Goal: Task Accomplishment & Management: Manage account settings

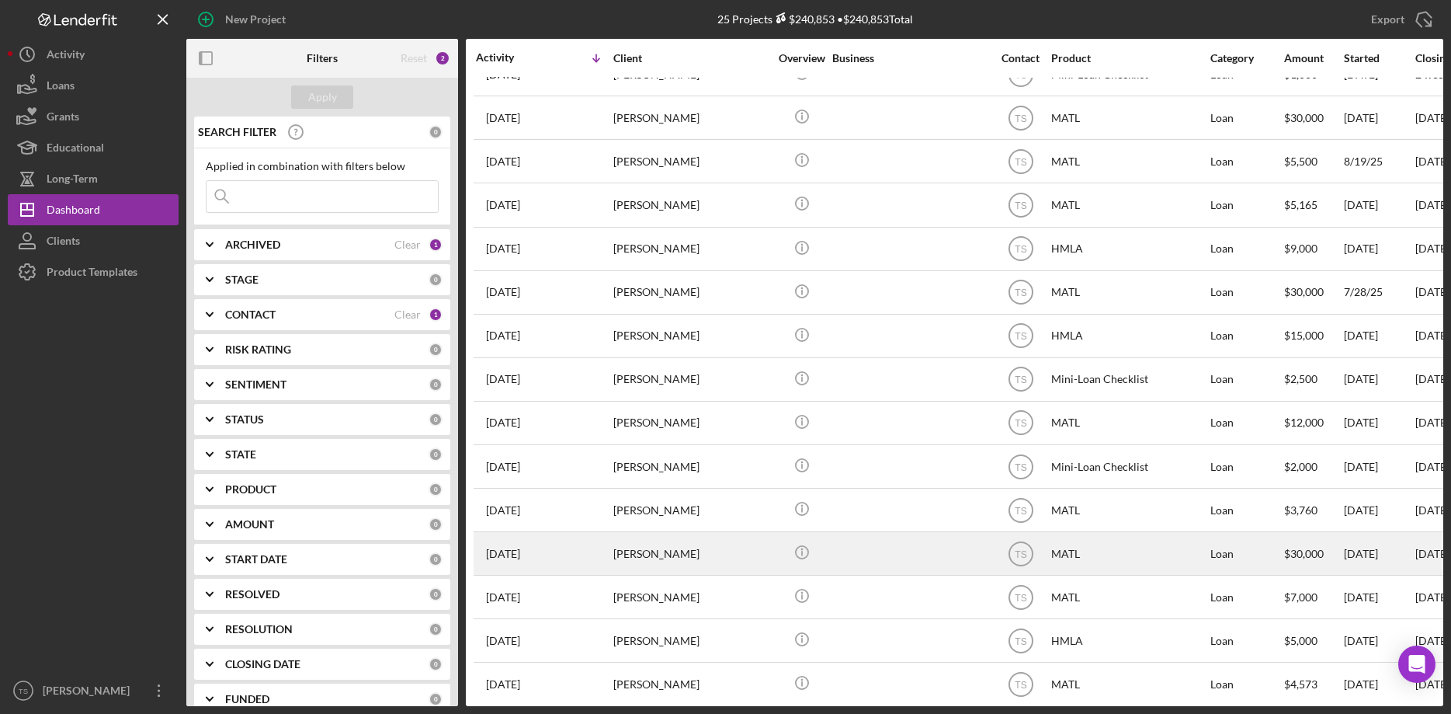
scroll to position [409, 0]
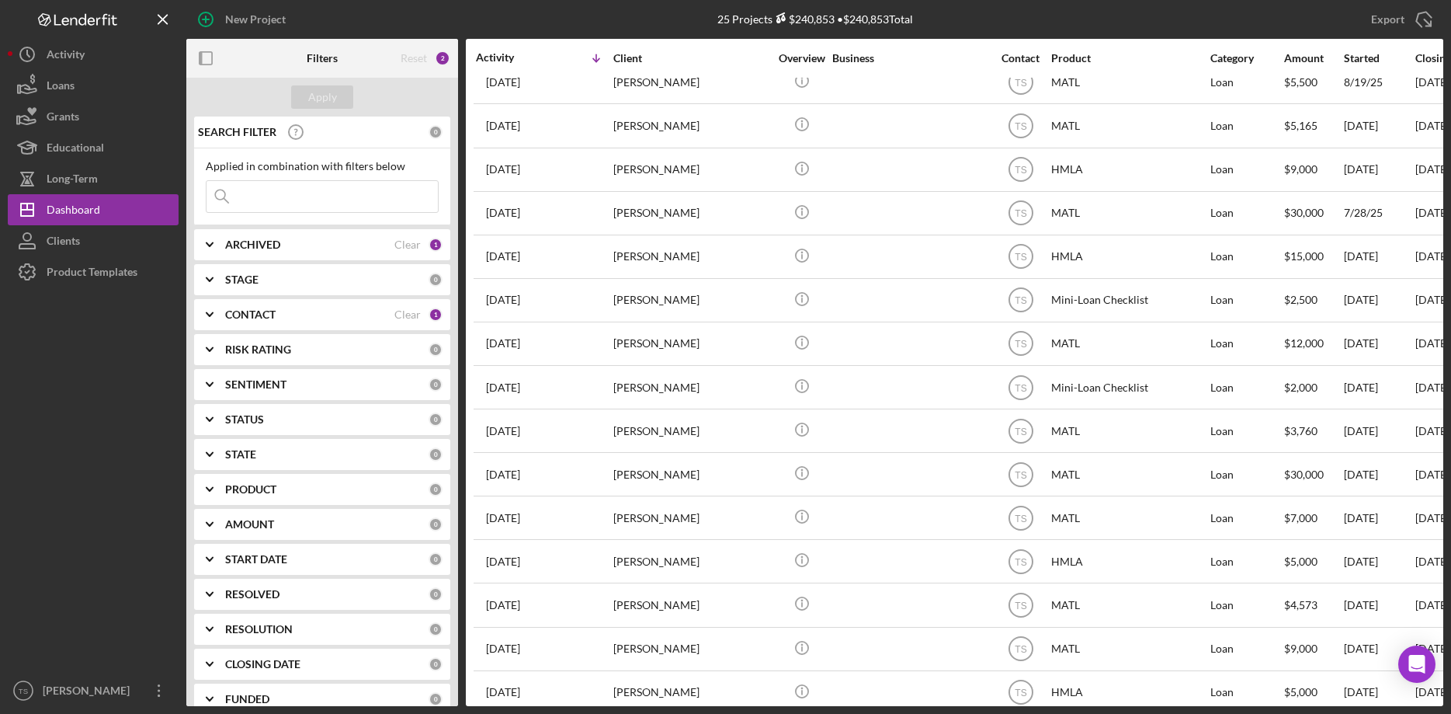
click at [248, 249] on b "ARCHIVED" at bounding box center [252, 244] width 55 height 12
click at [214, 331] on input "Archived" at bounding box center [215, 333] width 16 height 16
checkbox input "true"
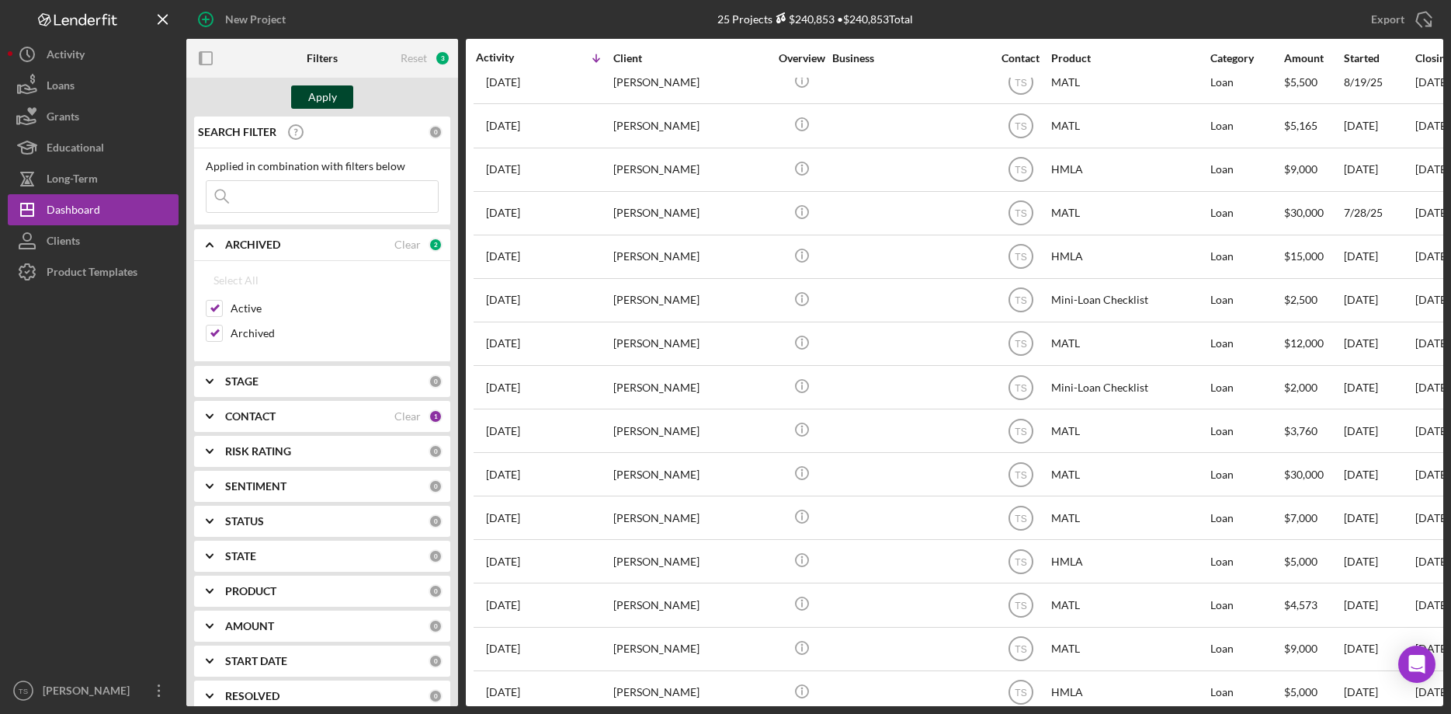
click at [321, 101] on div "Apply" at bounding box center [322, 96] width 29 height 23
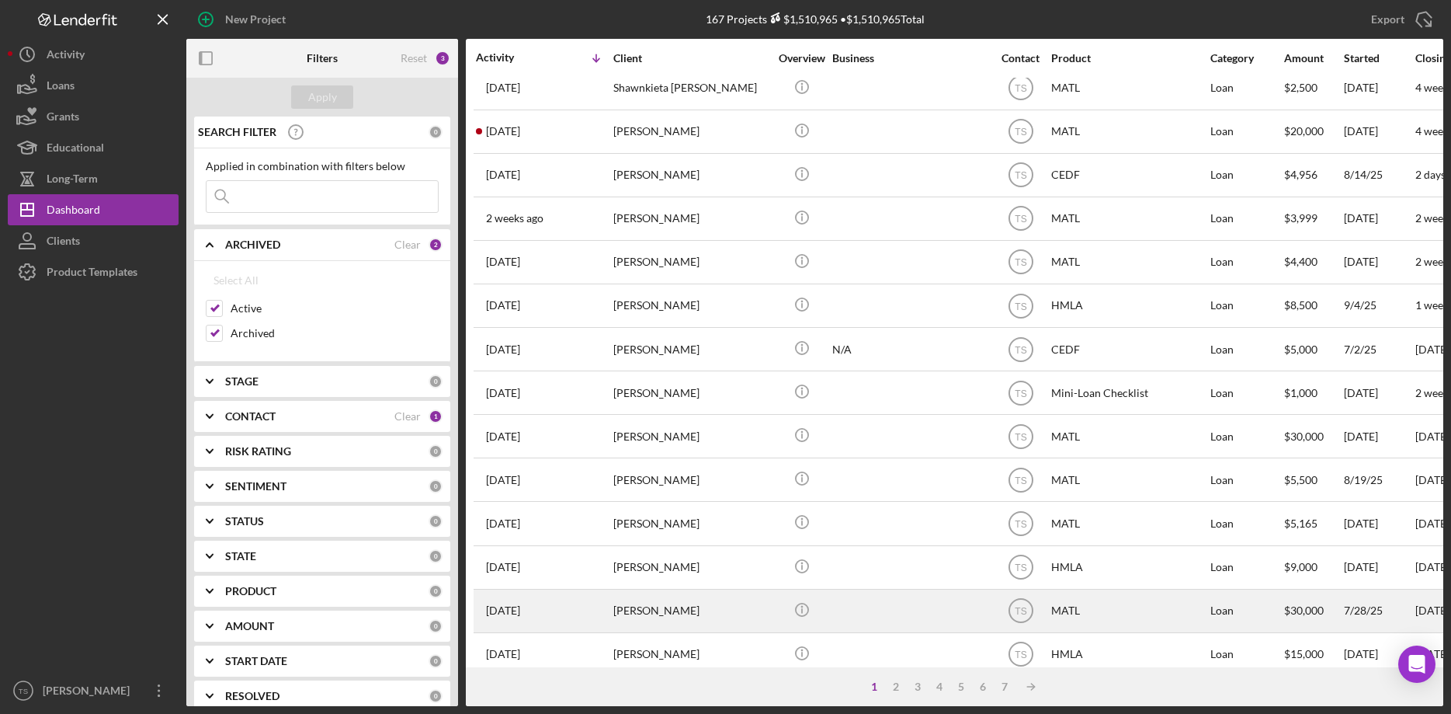
scroll to position [0, 0]
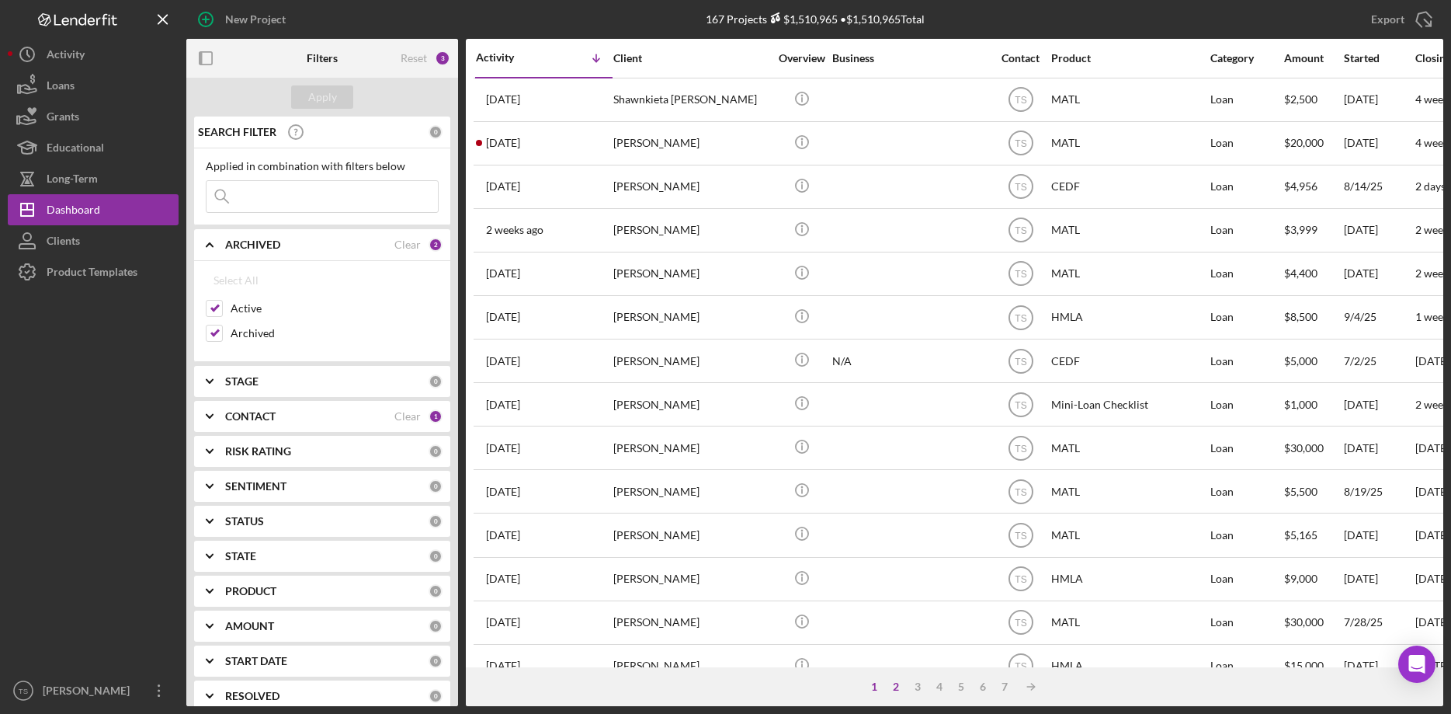
click at [895, 685] on div "2" at bounding box center [896, 686] width 22 height 12
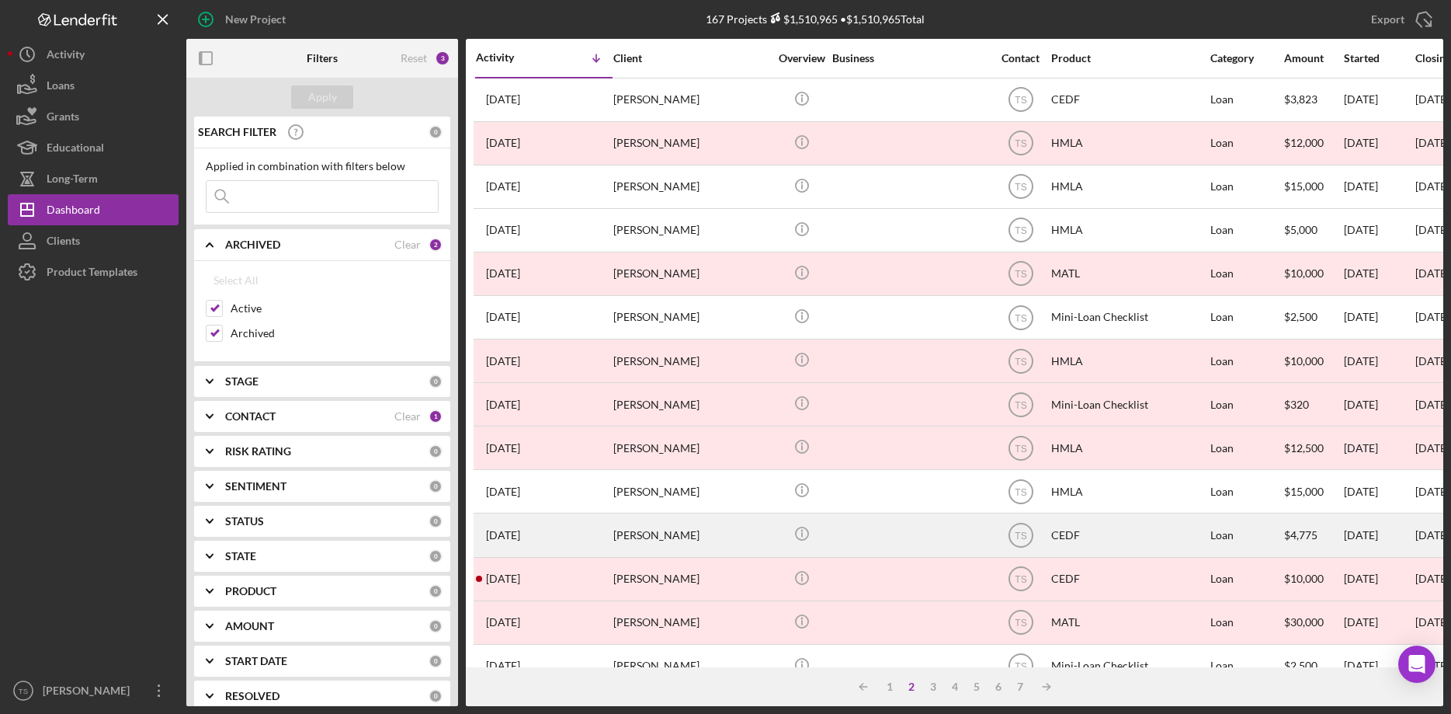
click at [652, 514] on div "[PERSON_NAME]" at bounding box center [690, 534] width 155 height 41
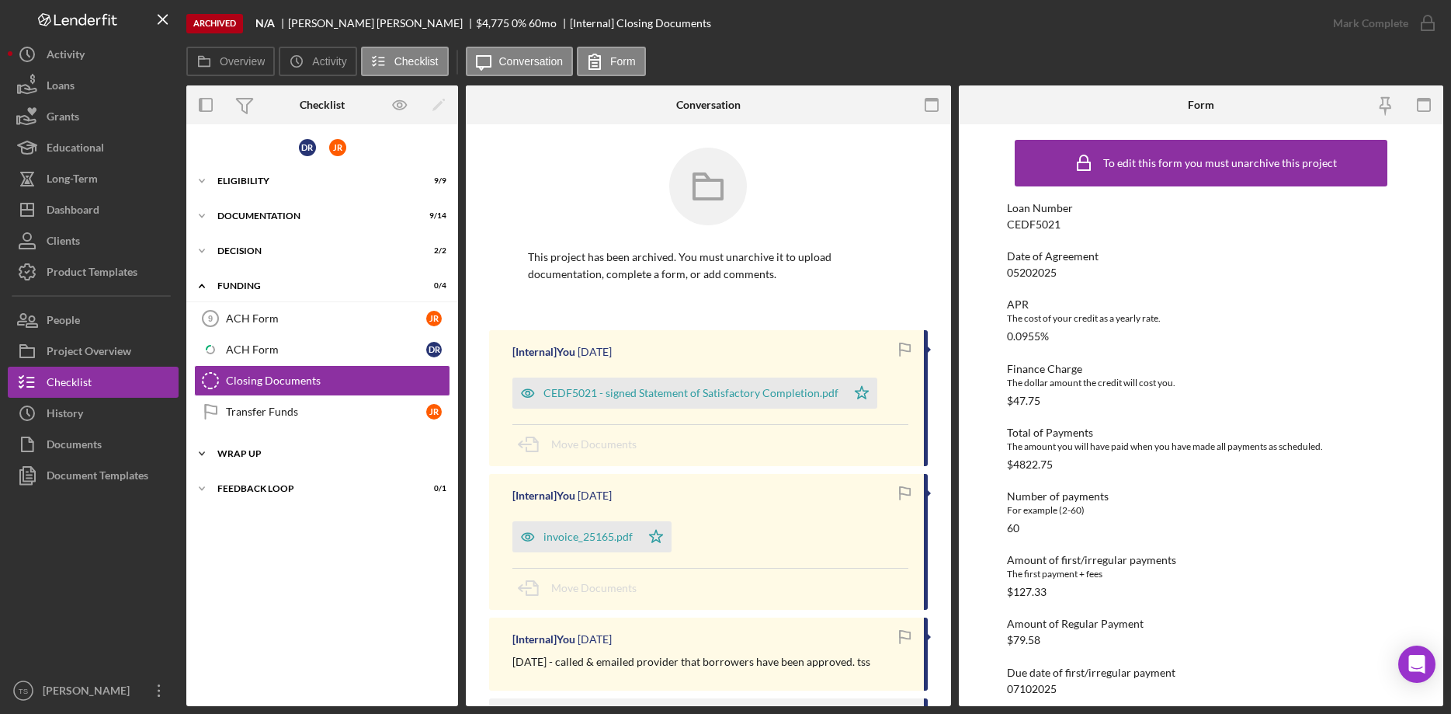
click at [235, 453] on div "Wrap up" at bounding box center [327, 453] width 221 height 9
click at [242, 260] on div "Icon/Expander DECISION 2 / 2" at bounding box center [322, 250] width 272 height 31
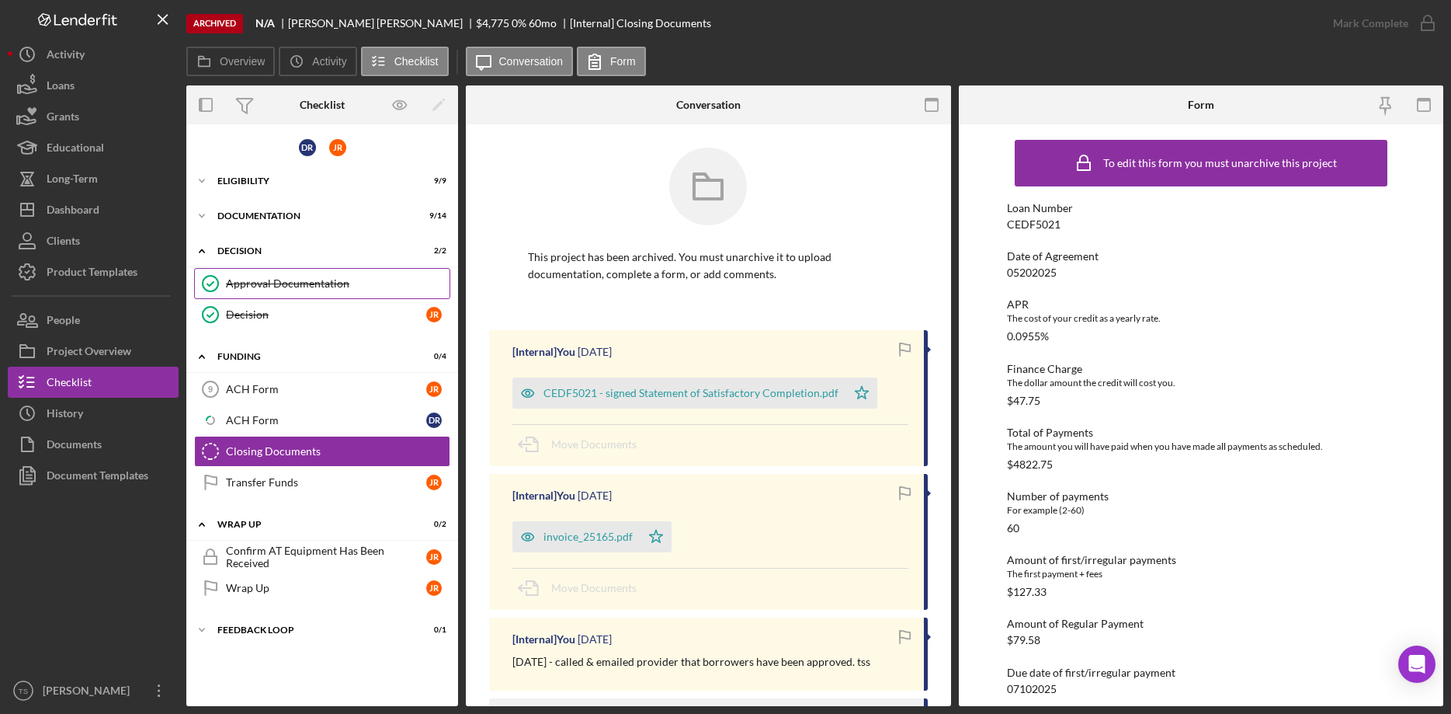
click at [228, 287] on div "Approval Documentation" at bounding box center [338, 283] width 224 height 12
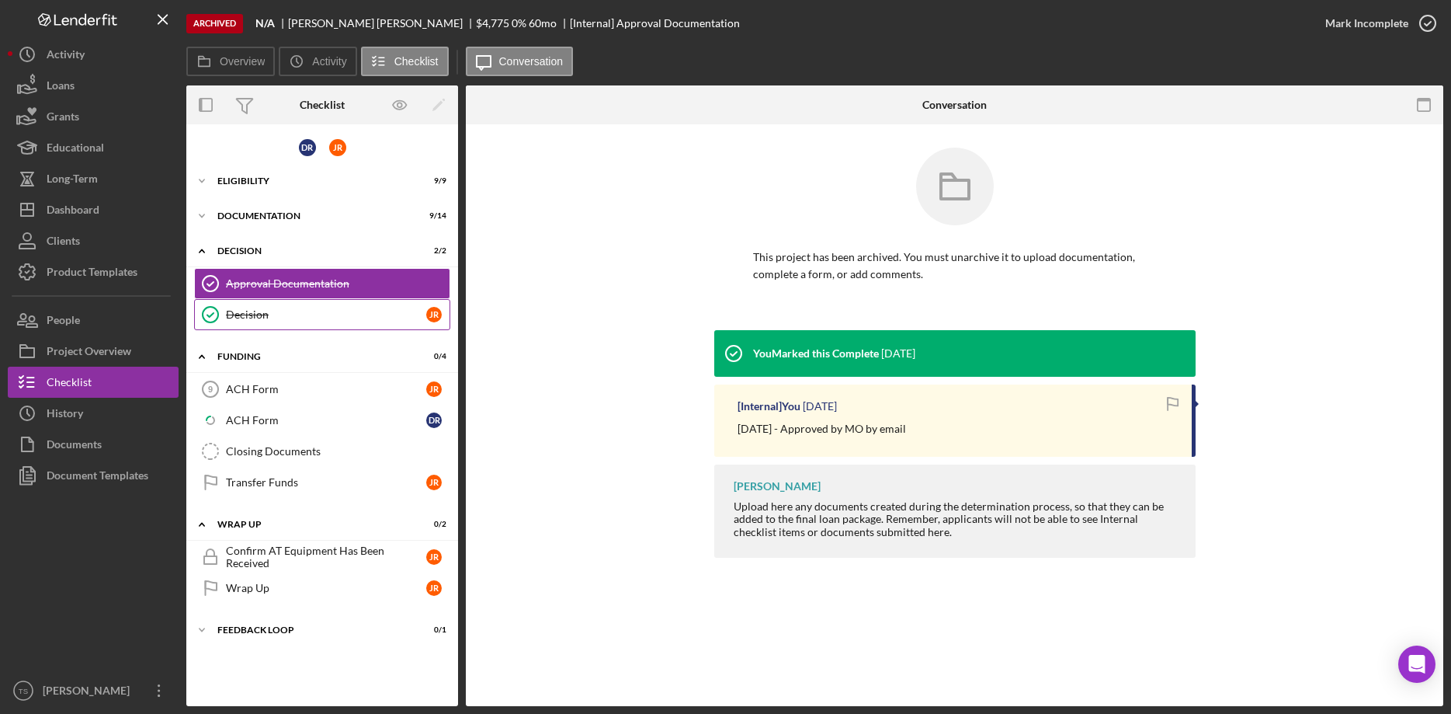
click at [224, 314] on icon "Decision" at bounding box center [210, 314] width 39 height 39
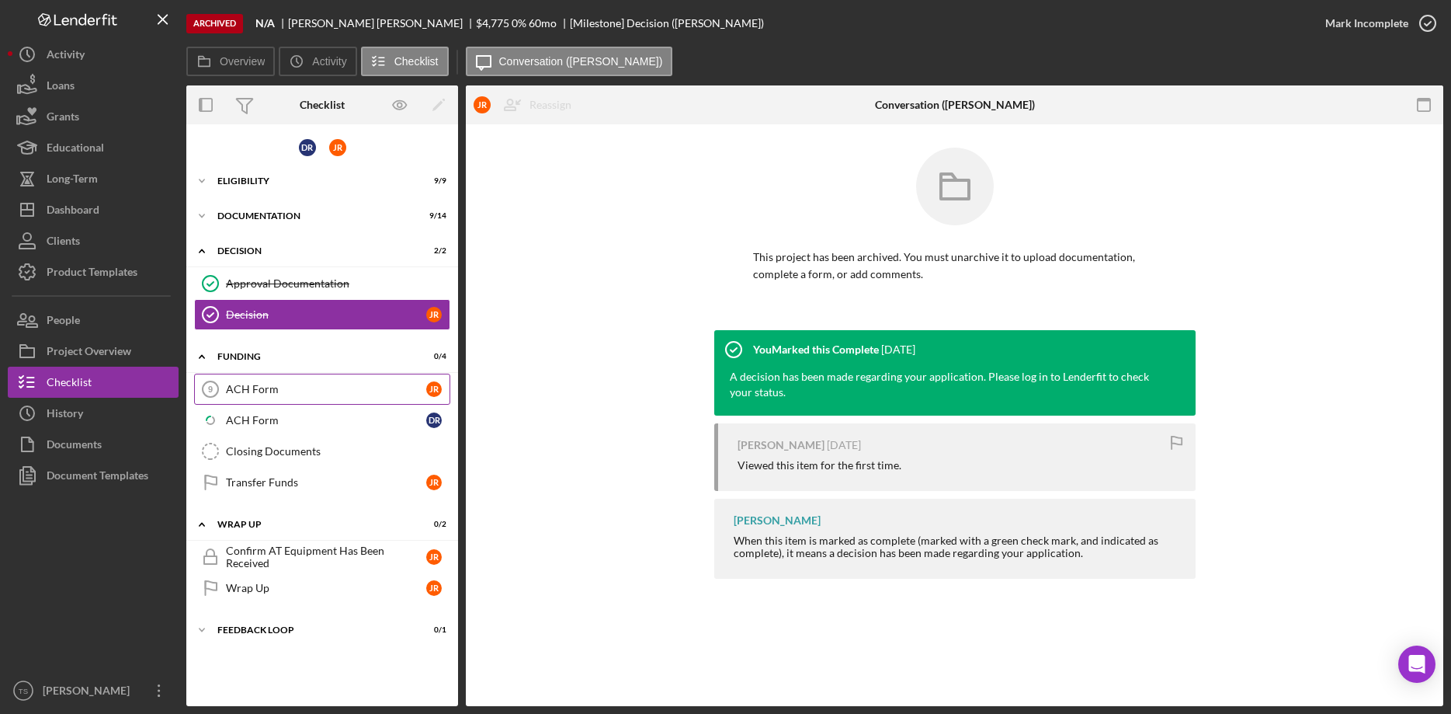
click at [247, 391] on div "ACH Form" at bounding box center [326, 389] width 200 height 12
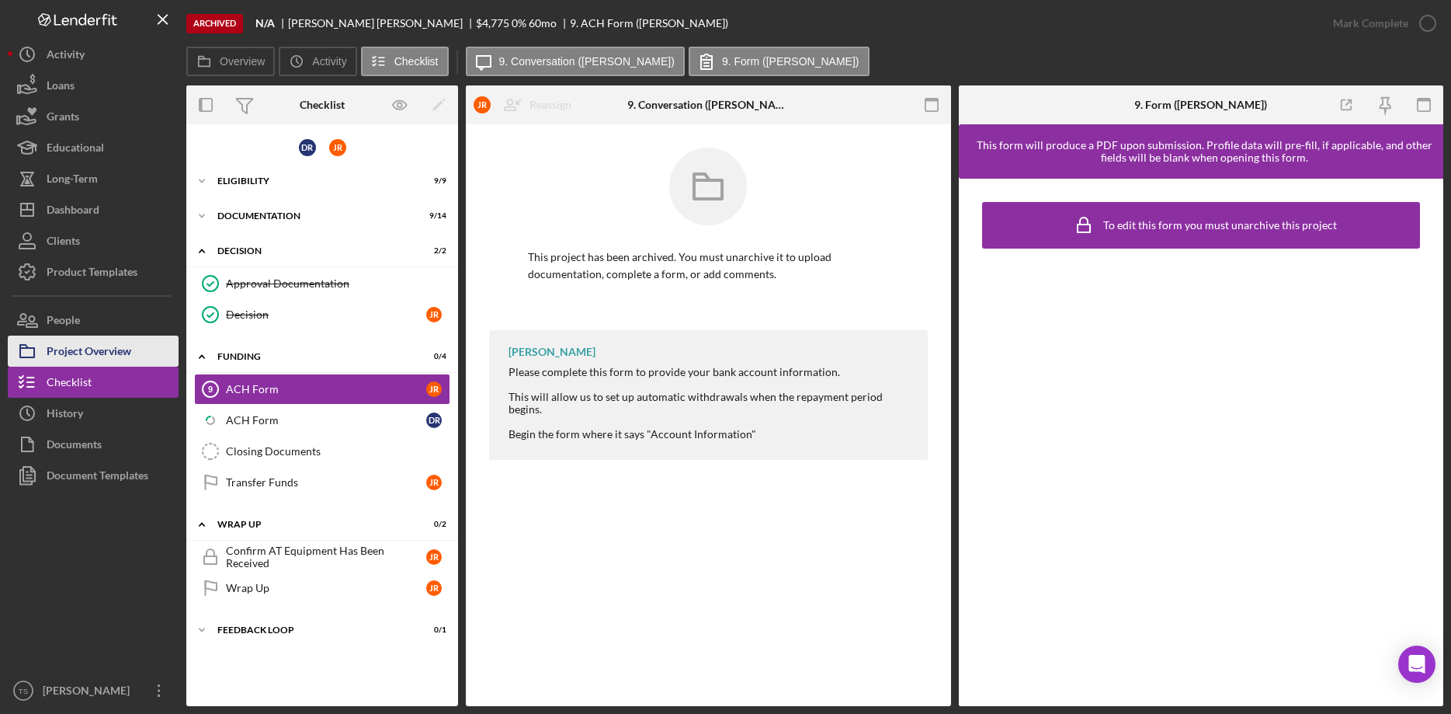
click at [82, 350] on div "Project Overview" at bounding box center [89, 352] width 85 height 35
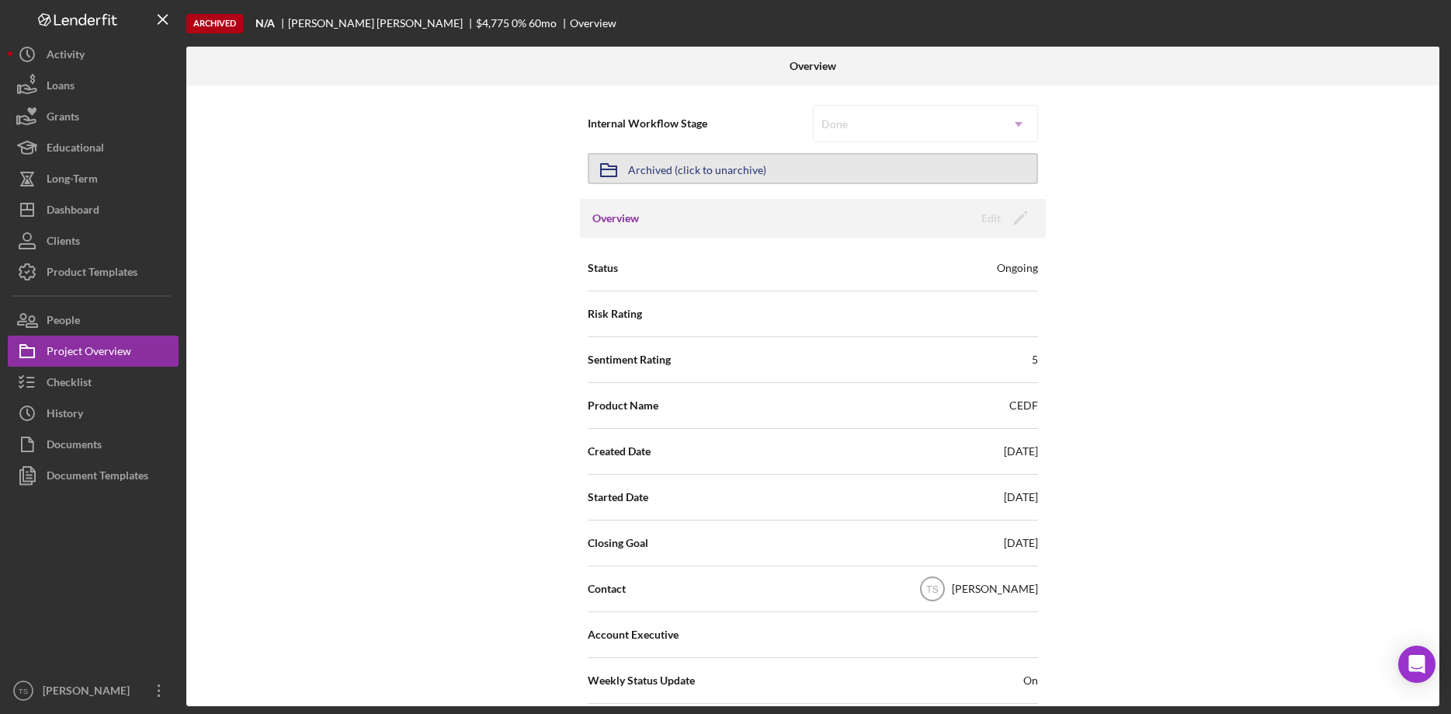
click at [697, 169] on div "Archived (click to unarchive)" at bounding box center [697, 169] width 138 height 28
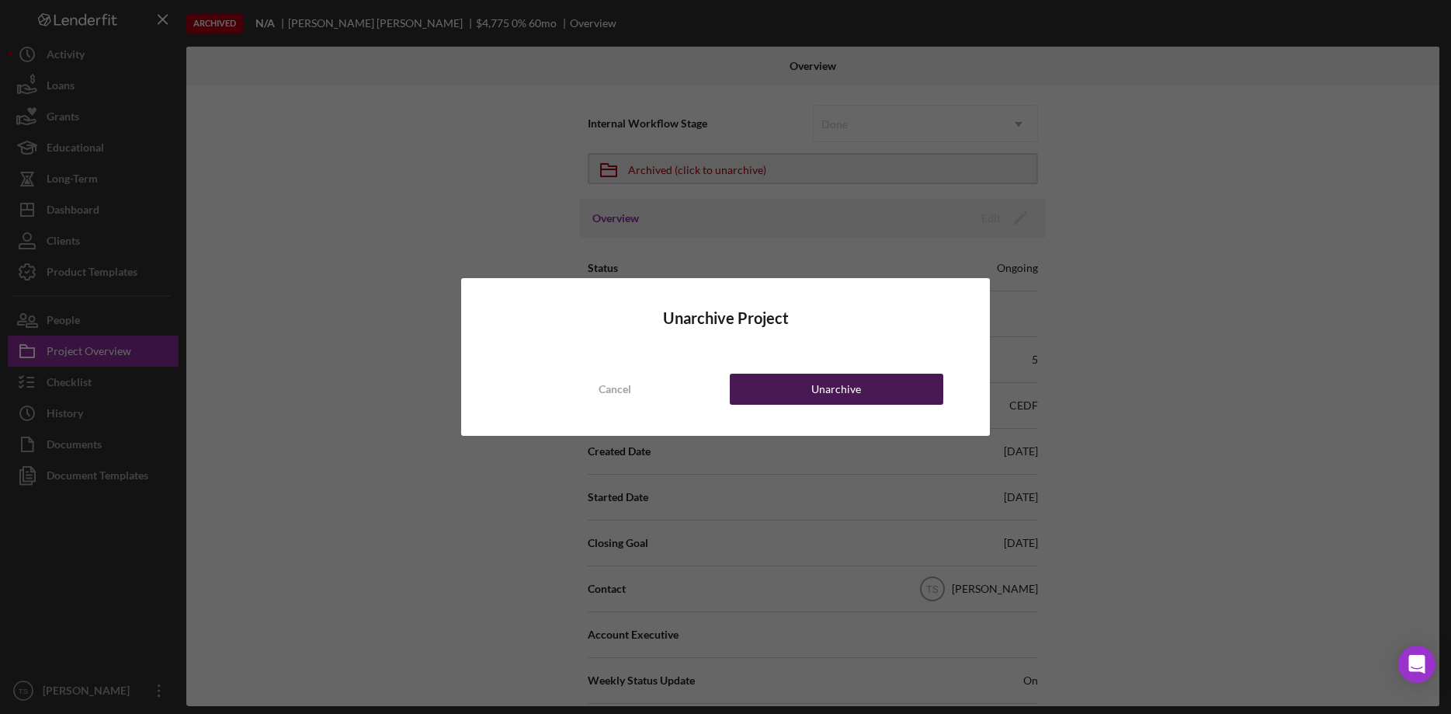
click at [797, 379] on button "Unarchive" at bounding box center [837, 388] width 214 height 31
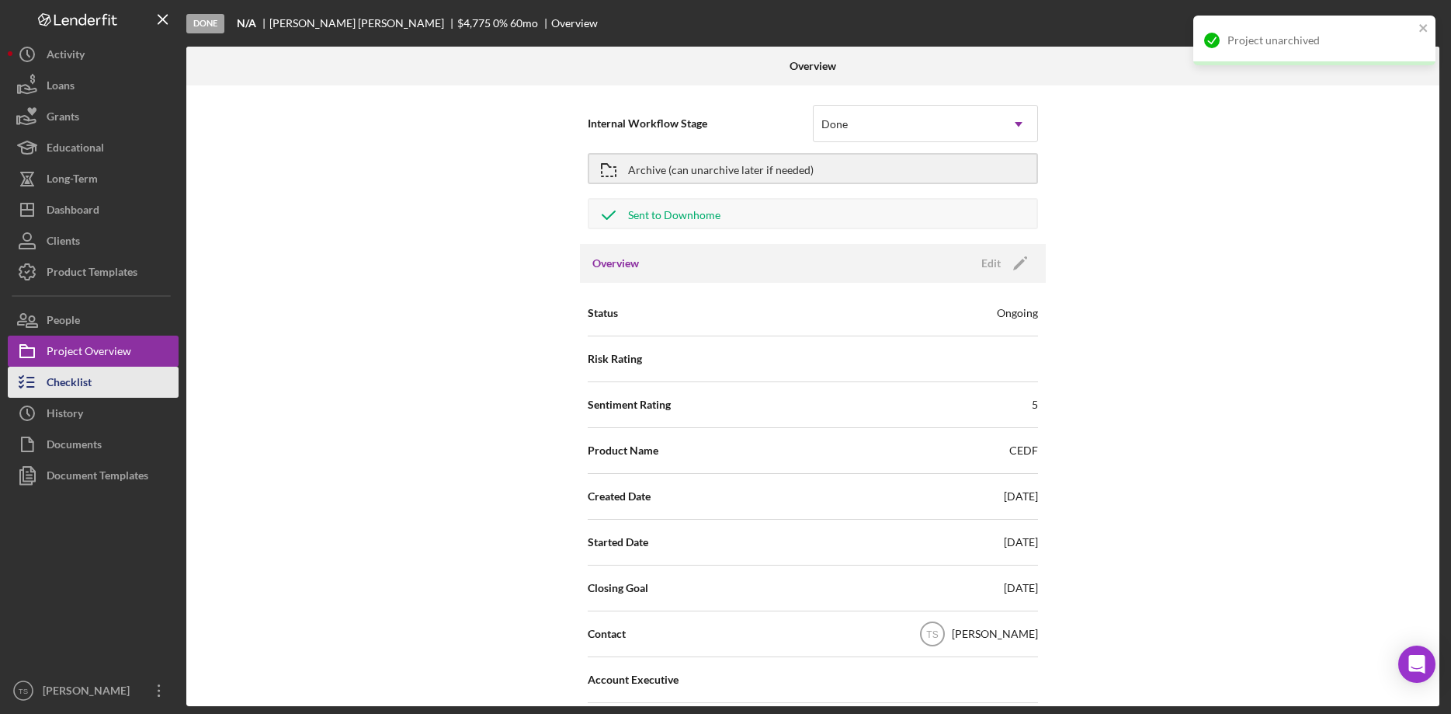
click at [69, 378] on div "Checklist" at bounding box center [69, 383] width 45 height 35
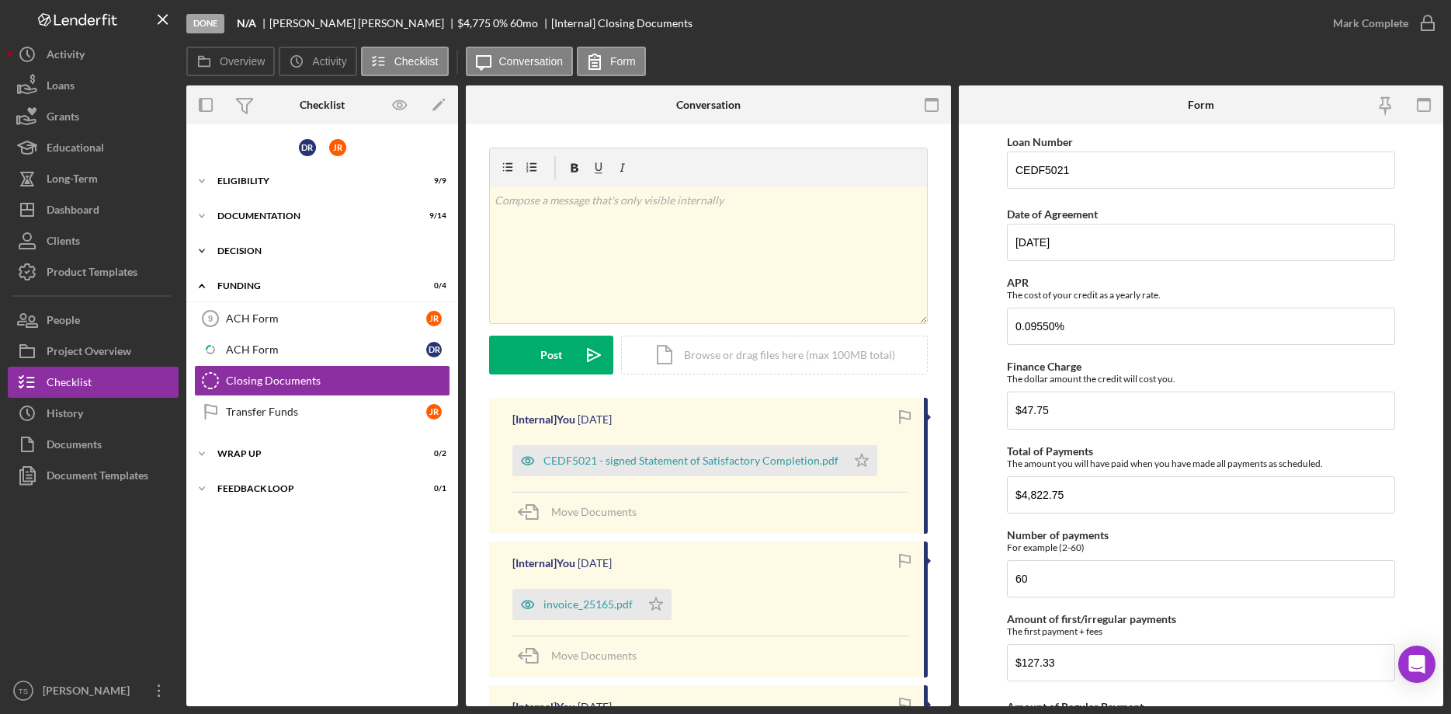
click at [243, 251] on div "DECISION" at bounding box center [327, 250] width 221 height 9
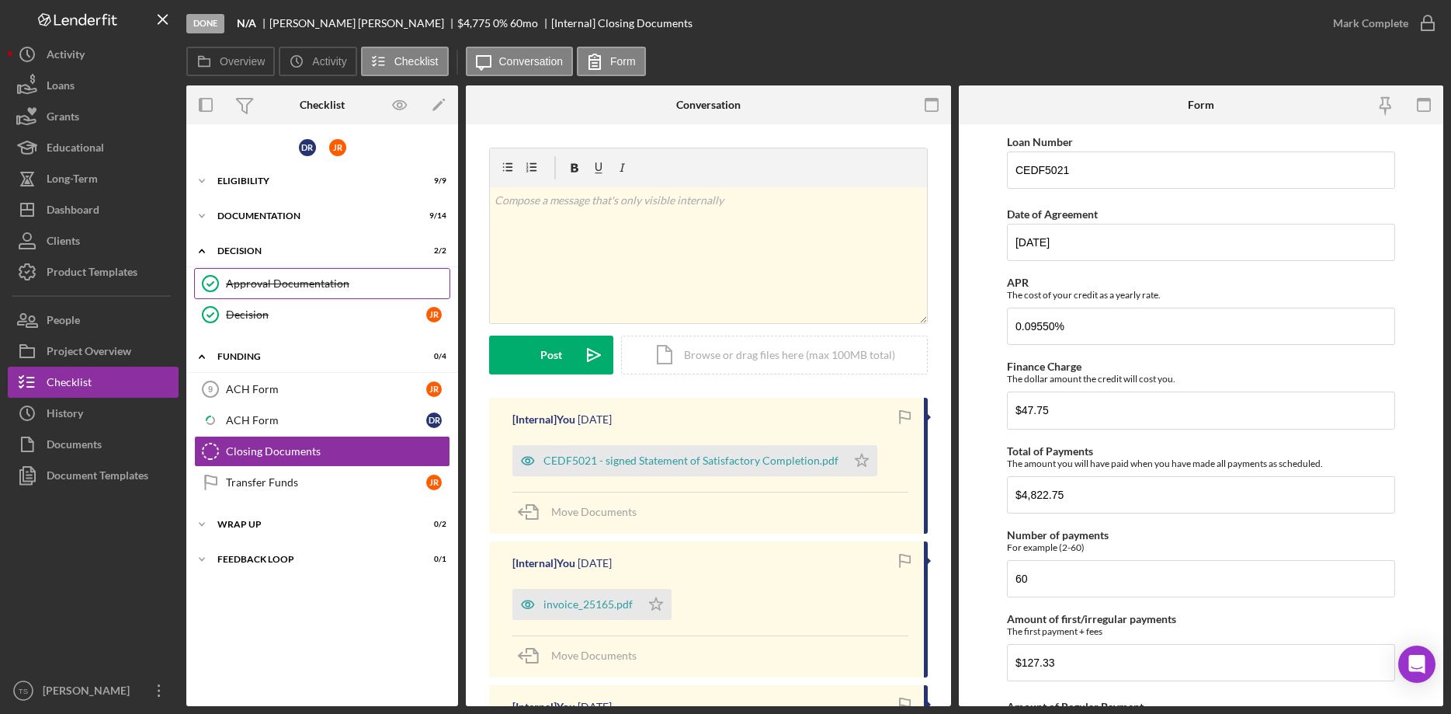
click at [248, 287] on div "Approval Documentation" at bounding box center [338, 283] width 224 height 12
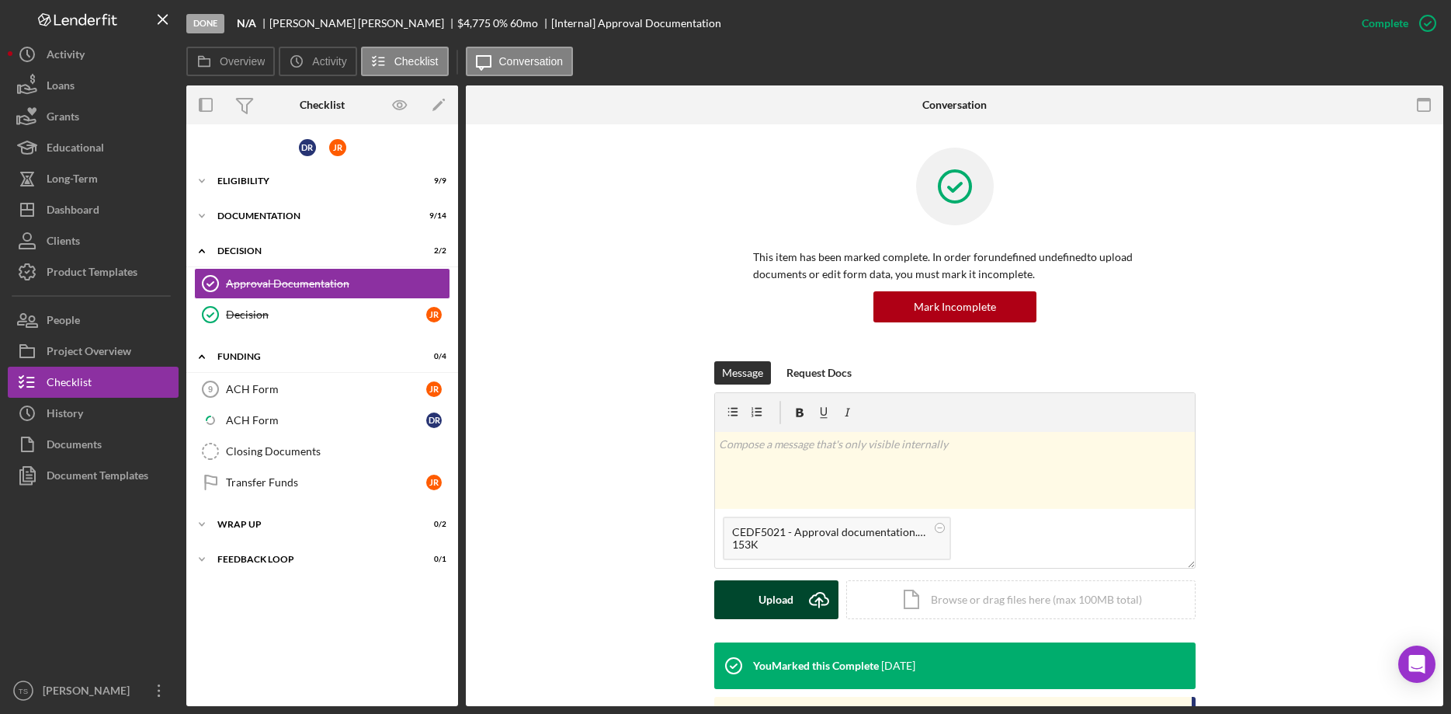
click at [780, 601] on div "Upload" at bounding box center [776, 599] width 35 height 39
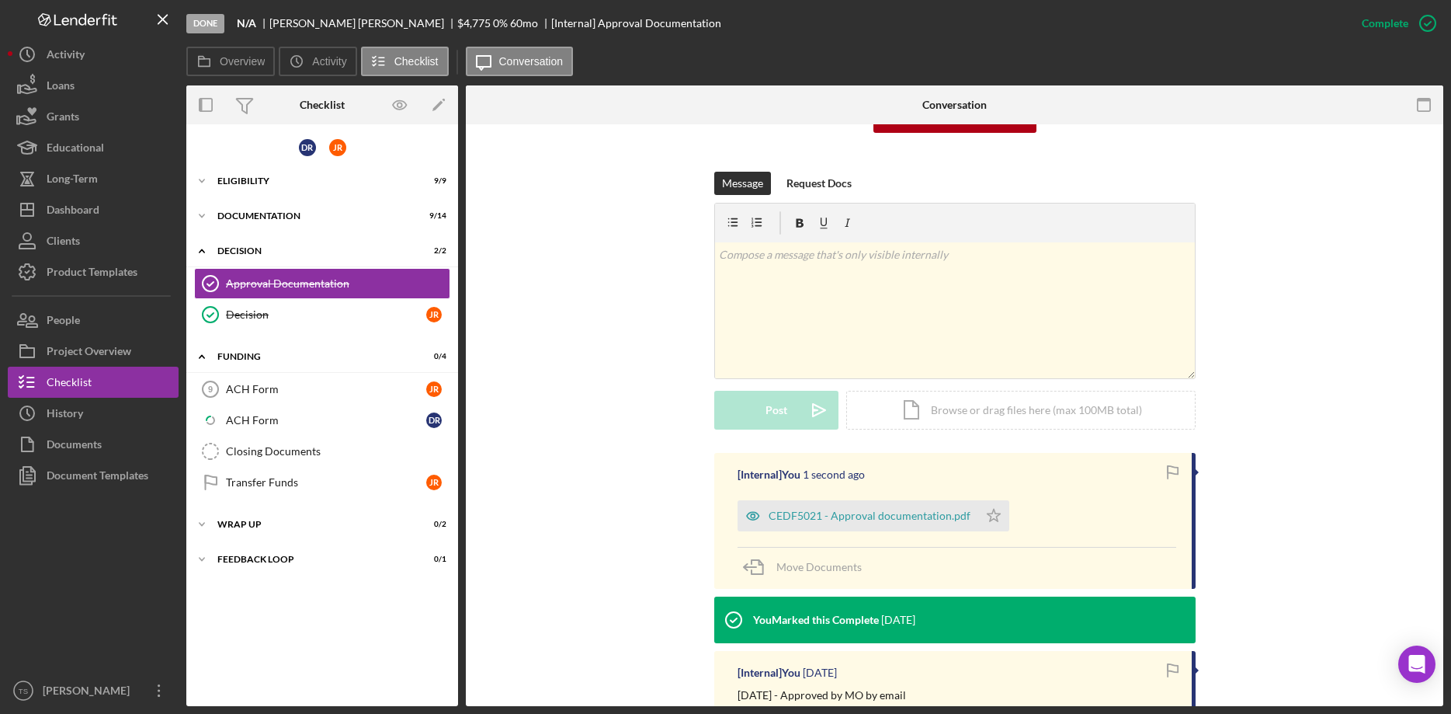
scroll to position [238, 0]
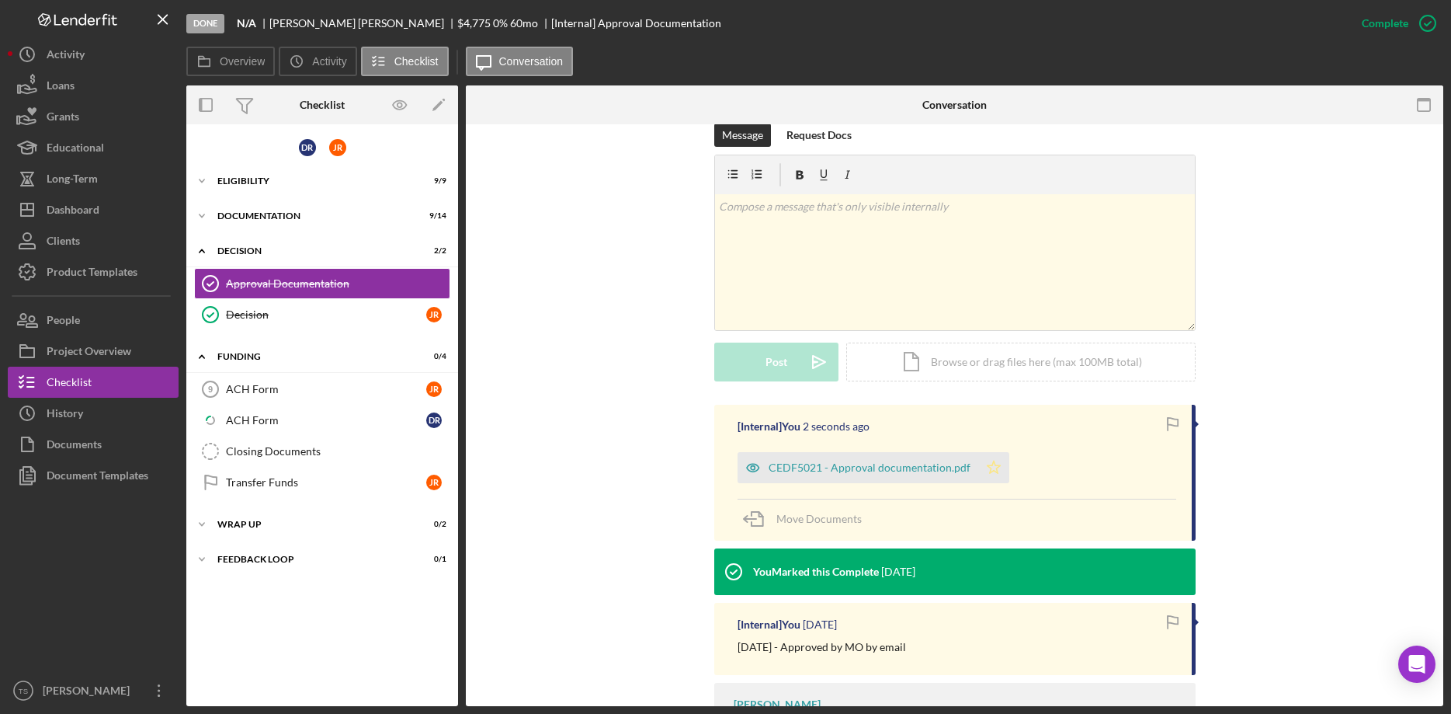
click at [988, 468] on icon "Icon/Star" at bounding box center [993, 467] width 31 height 31
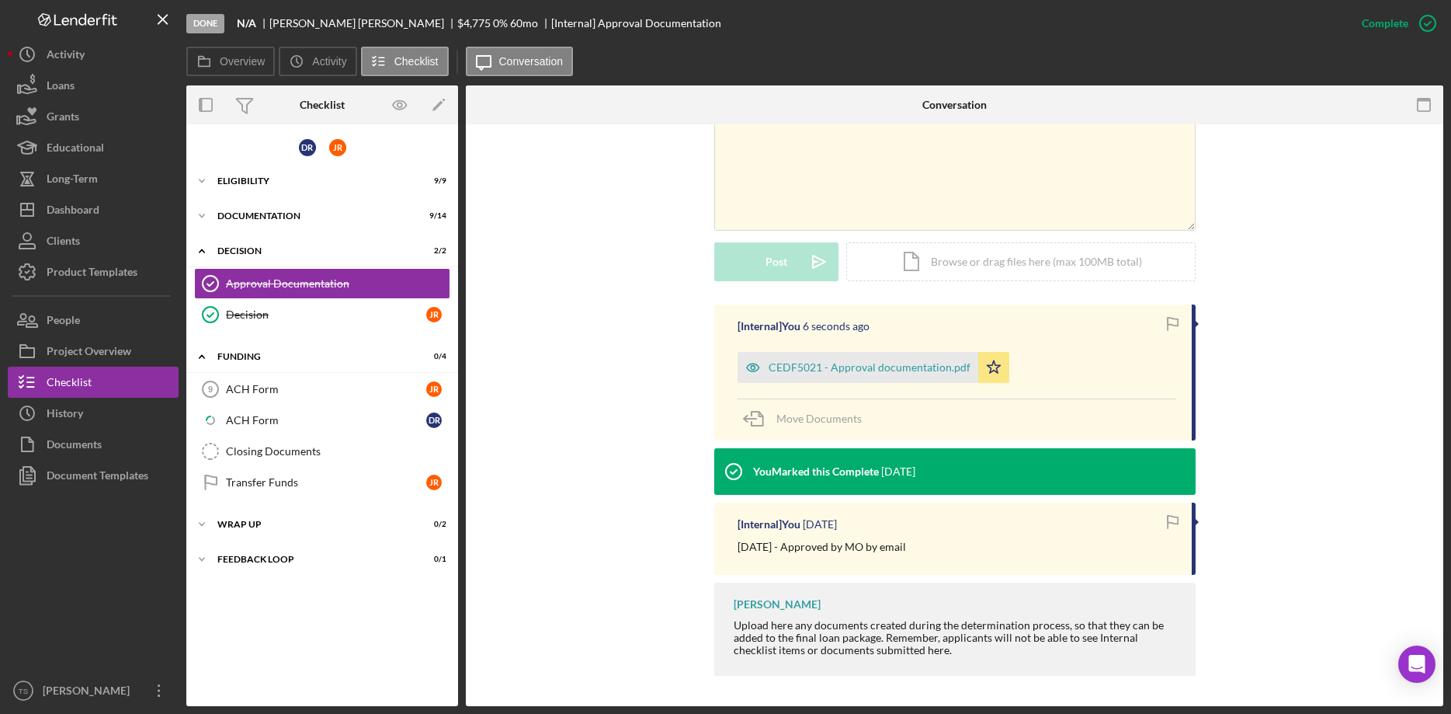
scroll to position [0, 0]
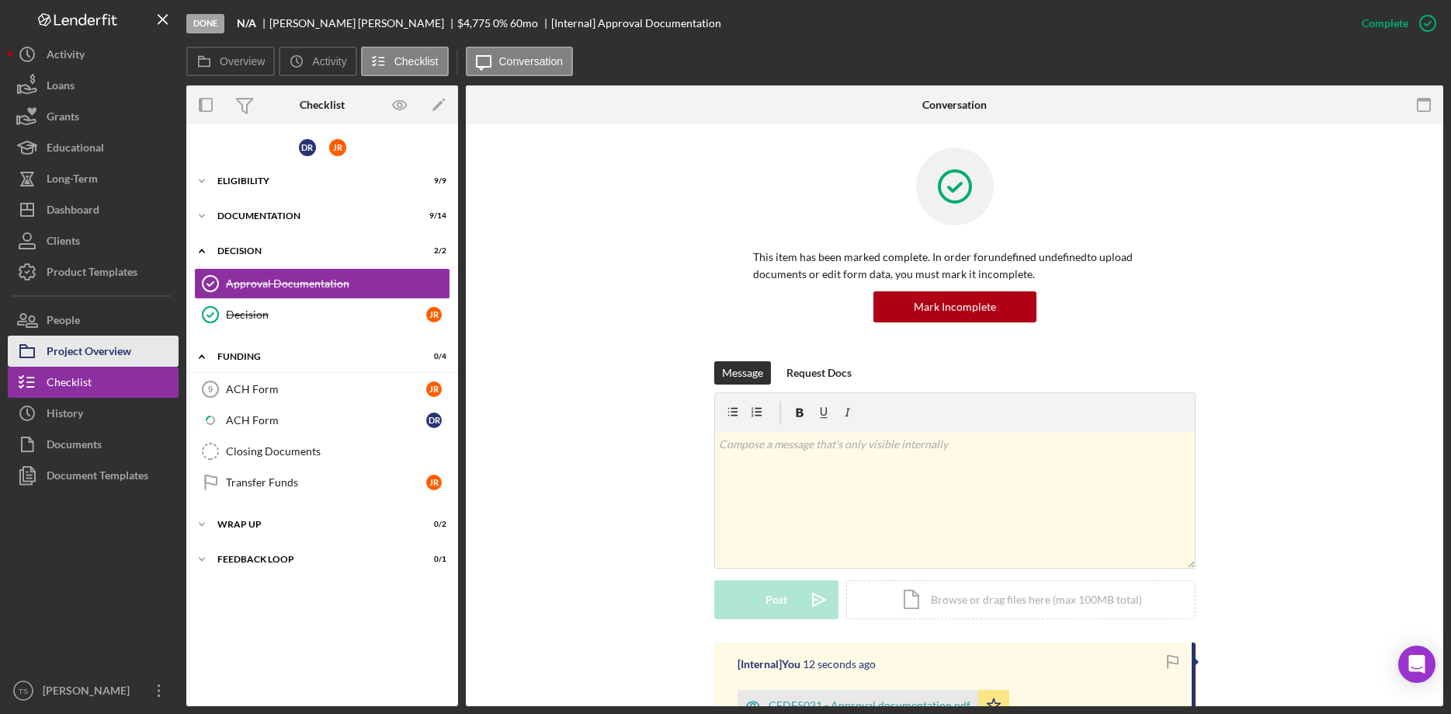
click at [75, 348] on div "Project Overview" at bounding box center [89, 352] width 85 height 35
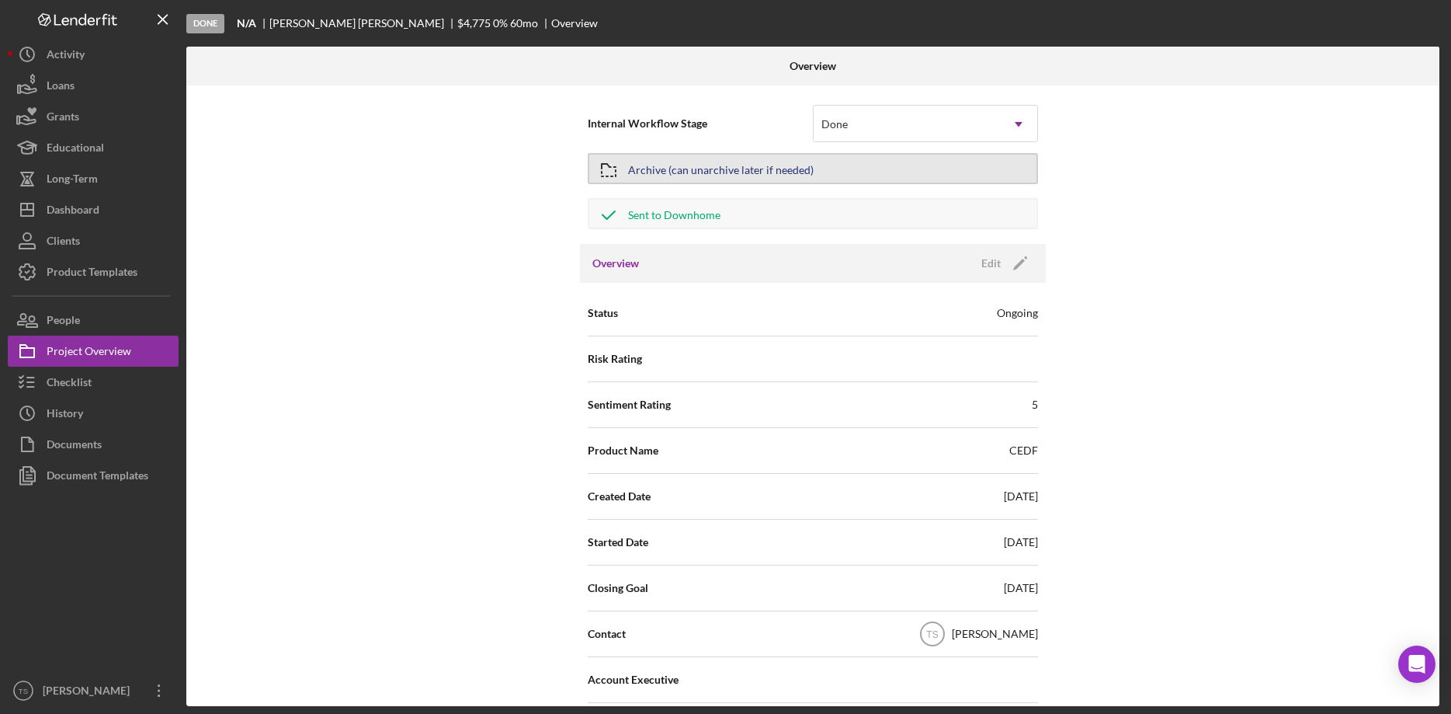
click at [713, 172] on div "Archive (can unarchive later if needed)" at bounding box center [721, 169] width 186 height 28
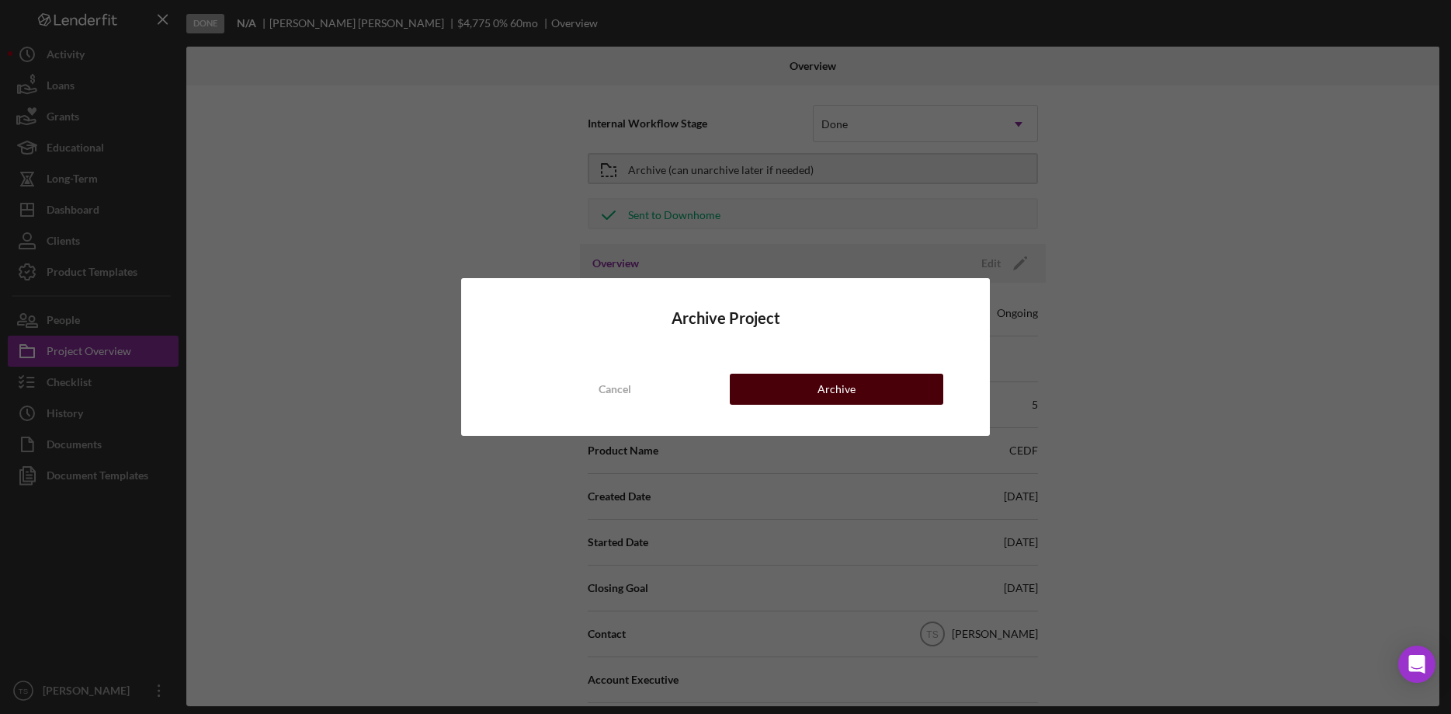
click at [877, 387] on button "Archive" at bounding box center [837, 388] width 214 height 31
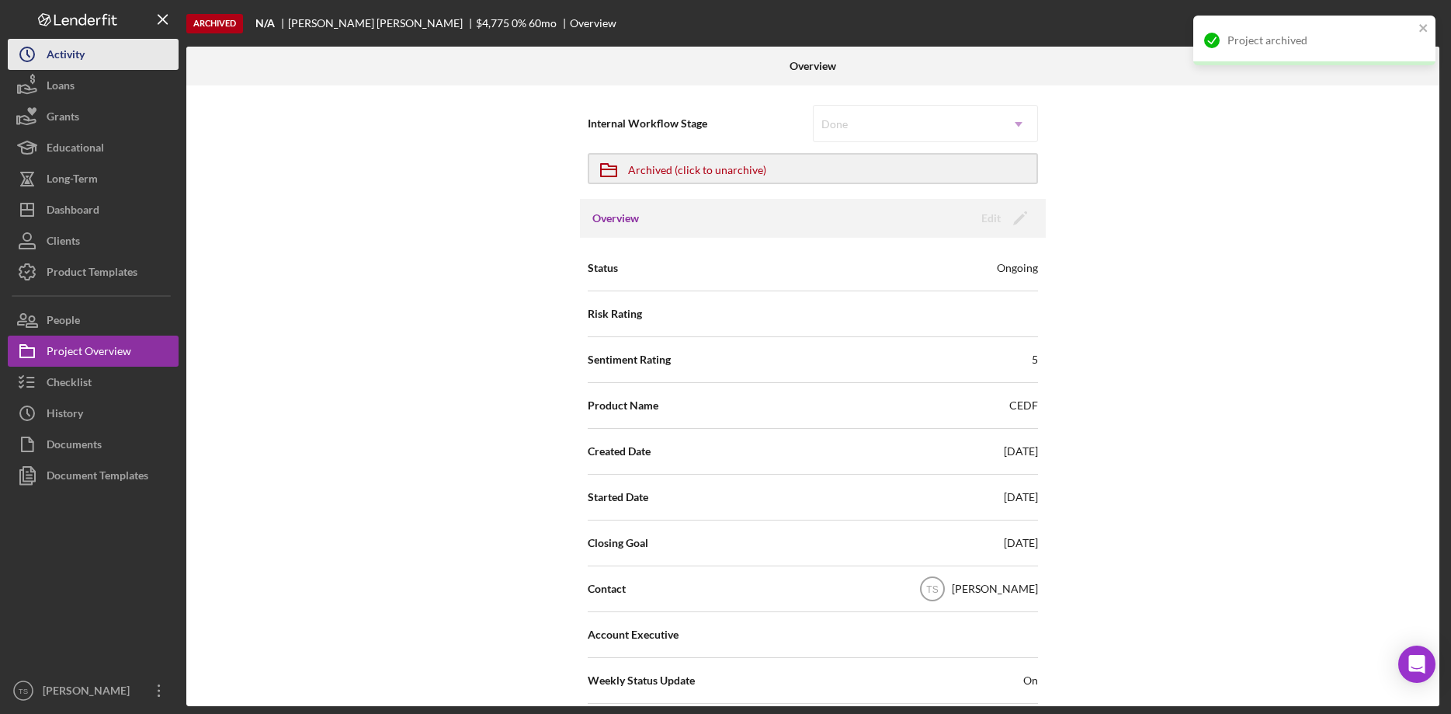
click at [48, 64] on div "Activity" at bounding box center [66, 56] width 38 height 35
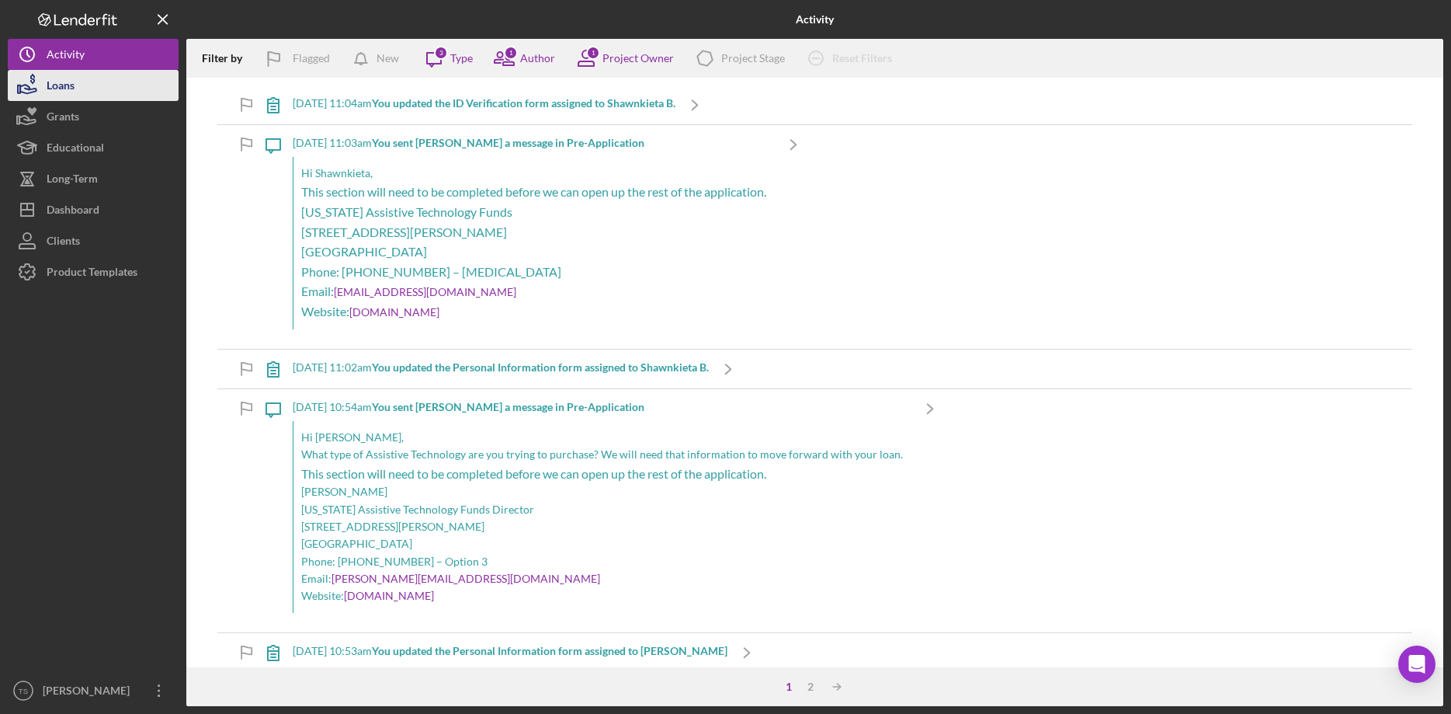
click at [61, 91] on div "Loans" at bounding box center [61, 87] width 28 height 35
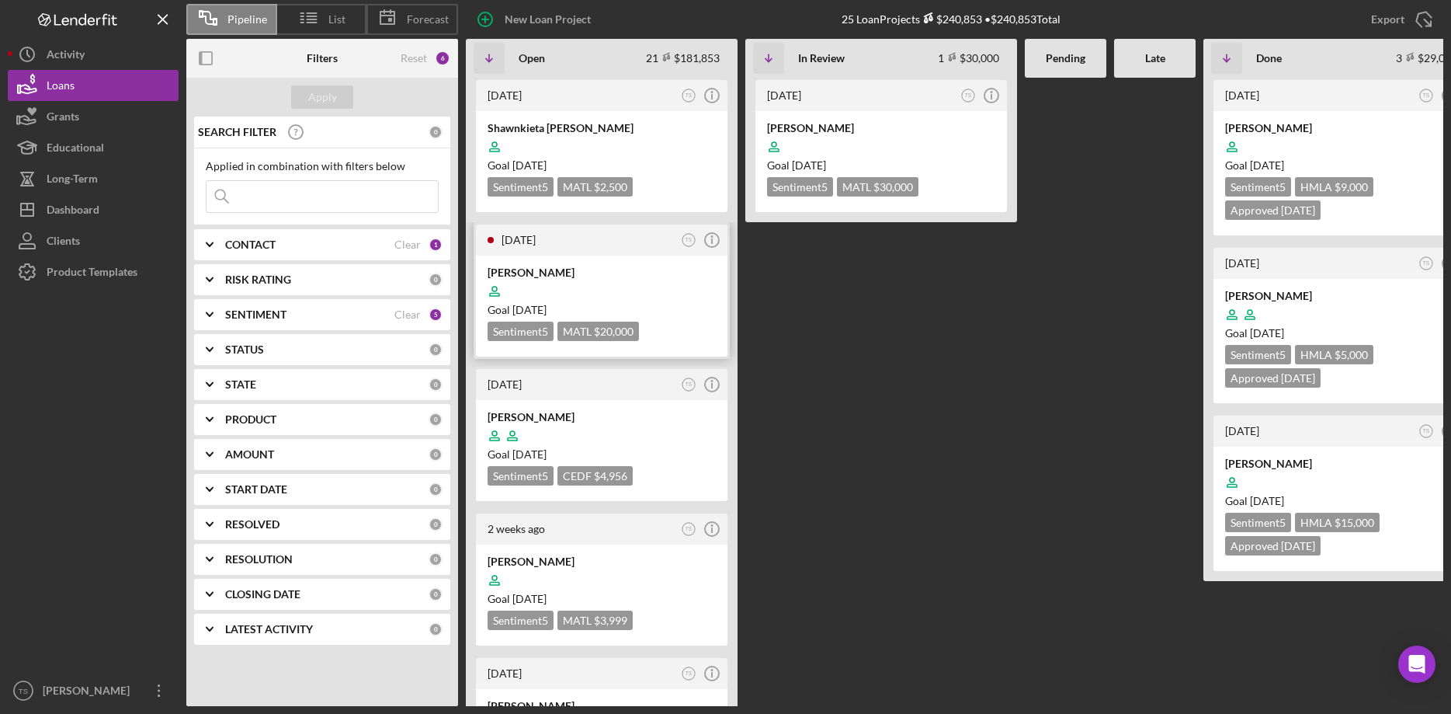
click at [530, 268] on div "[PERSON_NAME]" at bounding box center [602, 273] width 228 height 16
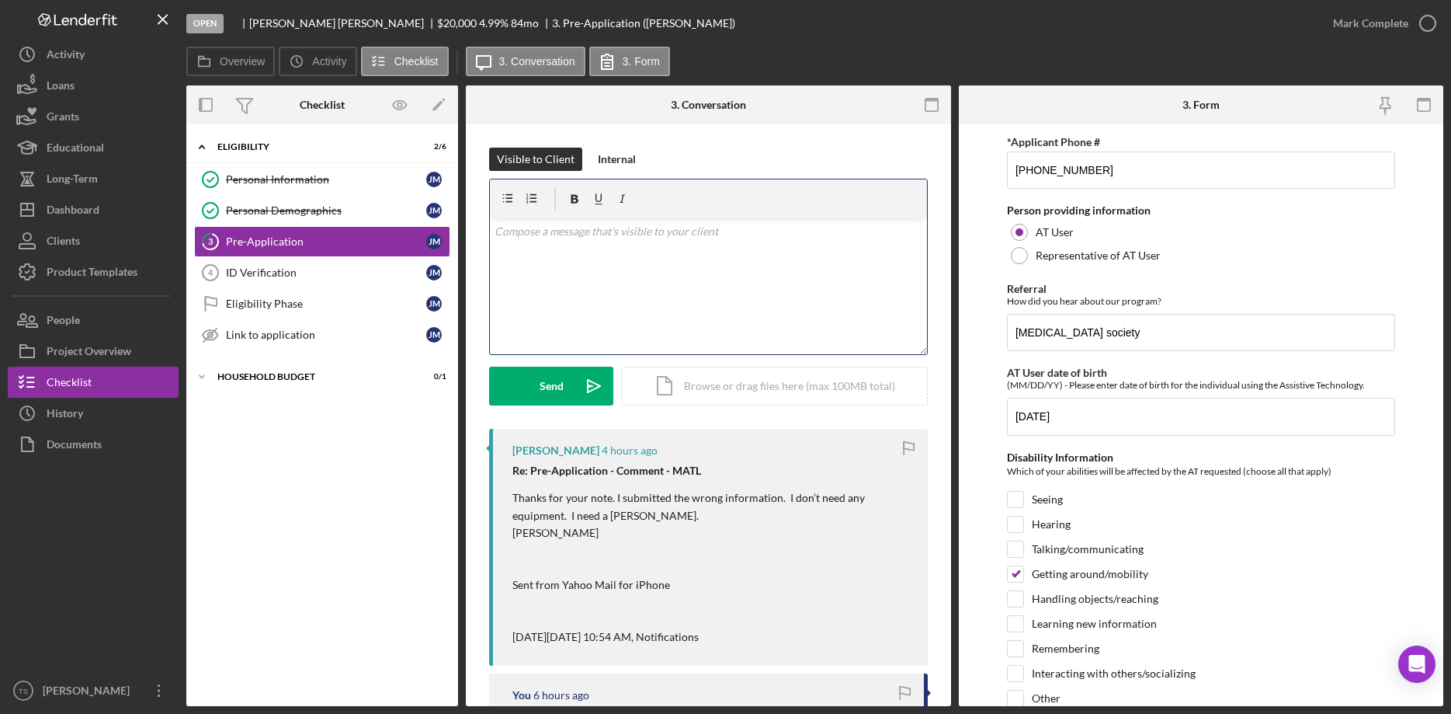
click at [583, 277] on div "v Color teal Color pink Remove color Add row above Add row below Add column bef…" at bounding box center [708, 286] width 437 height 136
click at [520, 299] on div "v Color teal Color pink Remove color Add row above Add row below Add column bef…" at bounding box center [708, 286] width 437 height 136
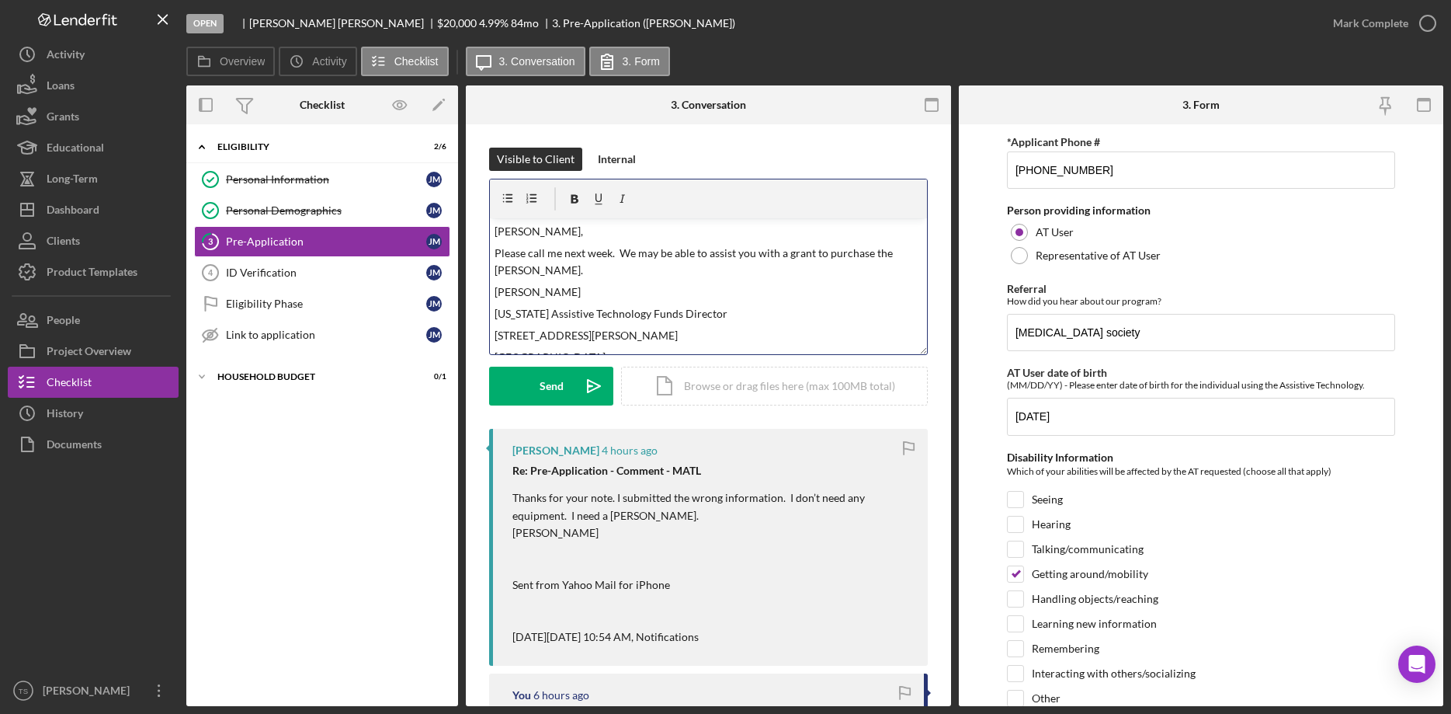
click at [917, 252] on p "Please call me next week. We may be able to assist you with a grant to purchase…" at bounding box center [709, 262] width 428 height 35
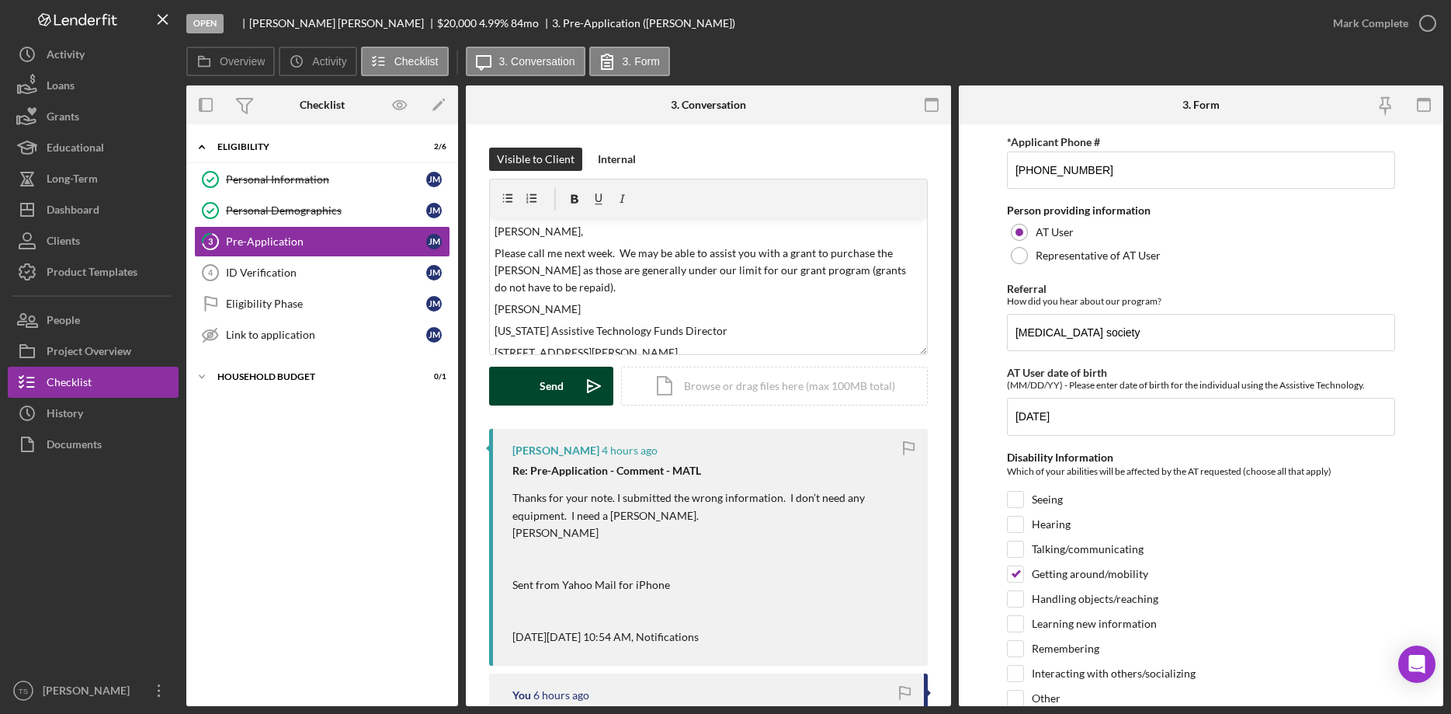
click at [532, 374] on button "Send Icon/icon-invite-send" at bounding box center [551, 385] width 124 height 39
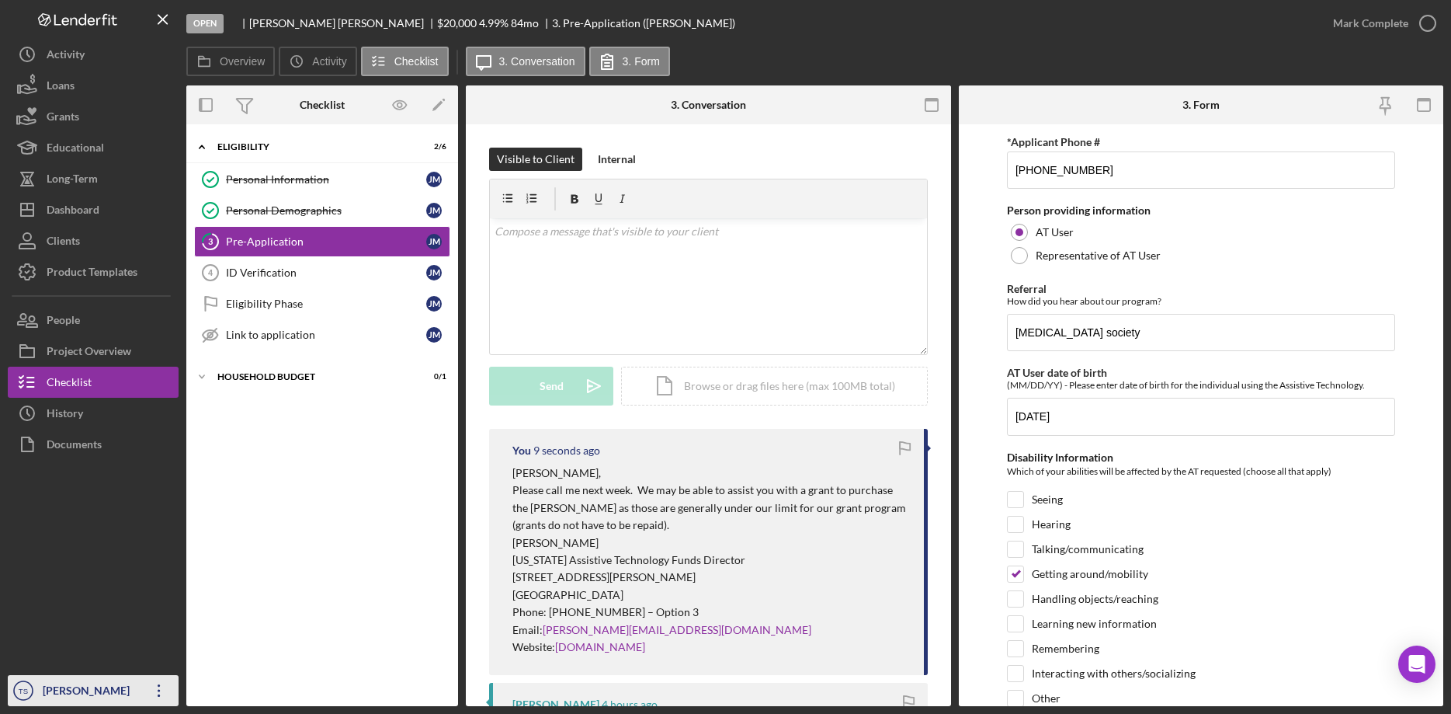
click at [61, 693] on div "[PERSON_NAME]" at bounding box center [89, 692] width 101 height 35
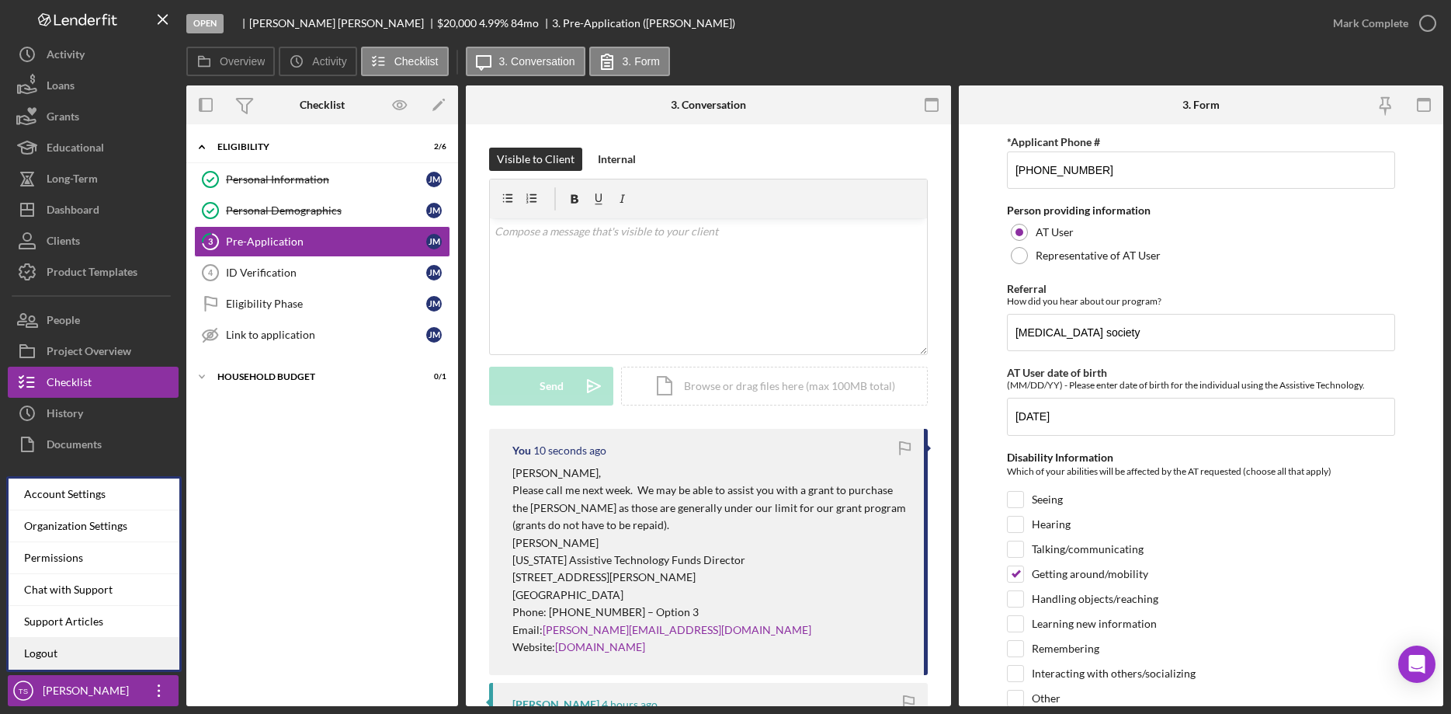
click at [92, 643] on link "Logout" at bounding box center [94, 653] width 171 height 32
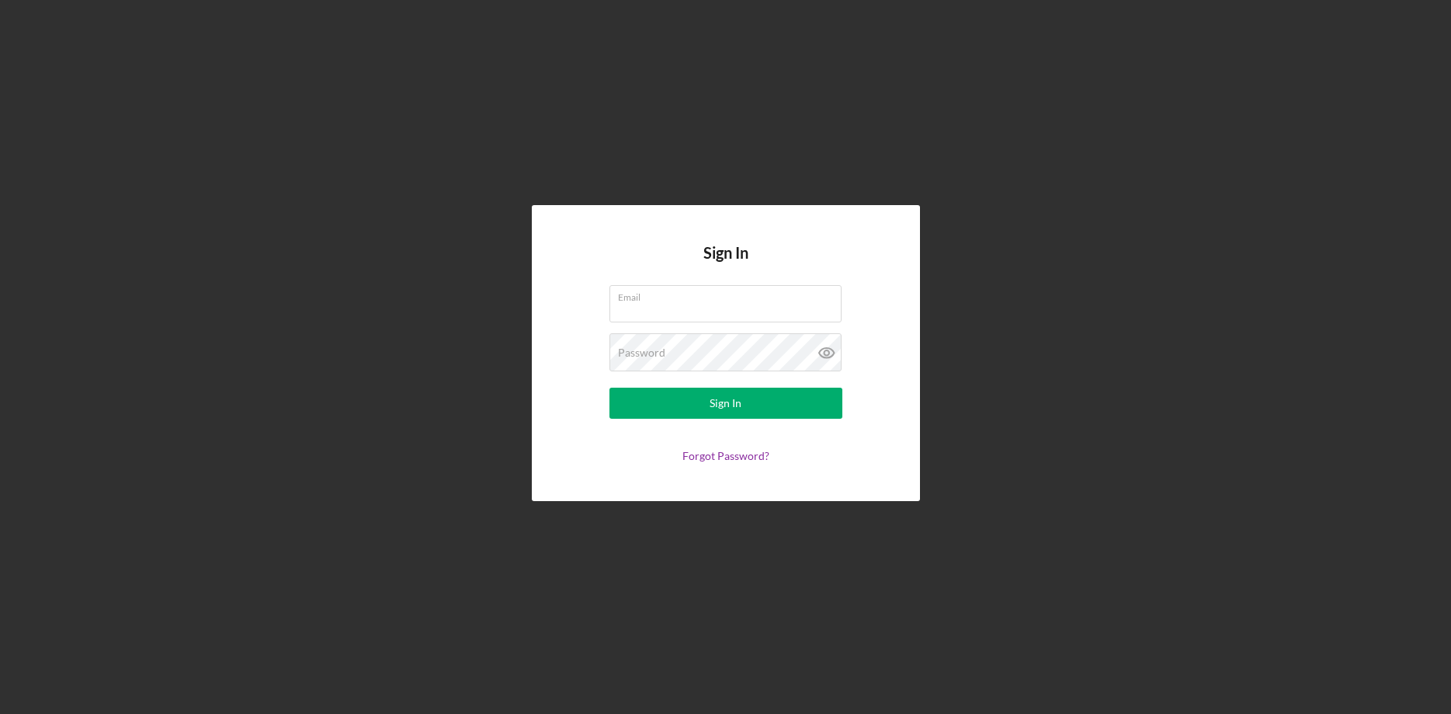
type input "[EMAIL_ADDRESS][DOMAIN_NAME]"
